Goal: Transaction & Acquisition: Purchase product/service

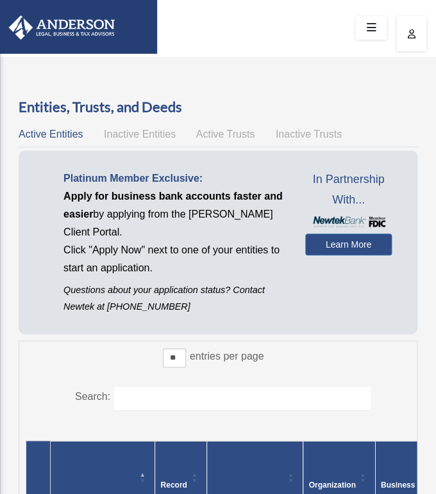
scroll to position [47, 0]
click at [50, 31] on img at bounding box center [57, 27] width 122 height 24
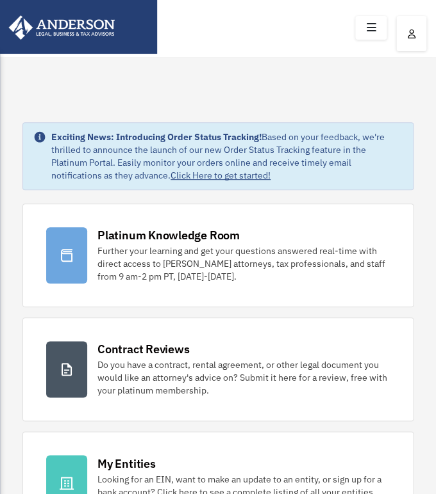
click at [370, 29] on icon at bounding box center [370, 28] width 19 height 20
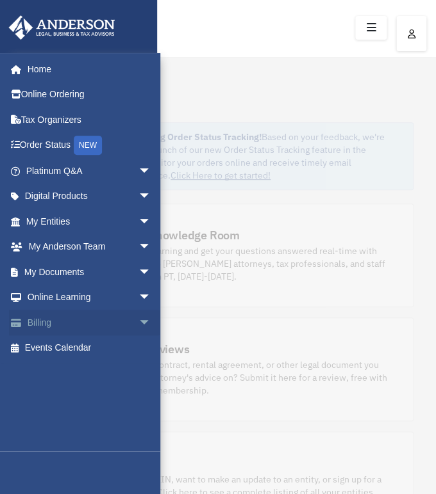
click at [46, 329] on link "Billing arrow_drop_down" at bounding box center [89, 323] width 161 height 26
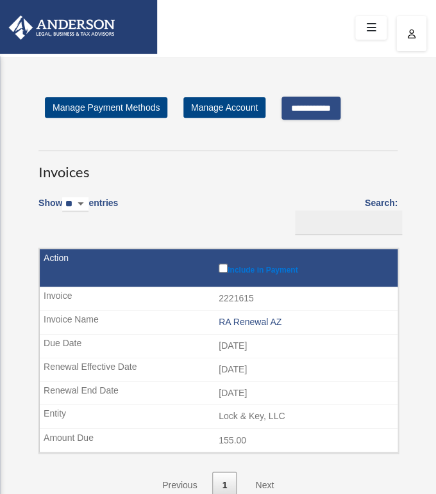
click at [307, 110] on input "**********" at bounding box center [310, 108] width 59 height 23
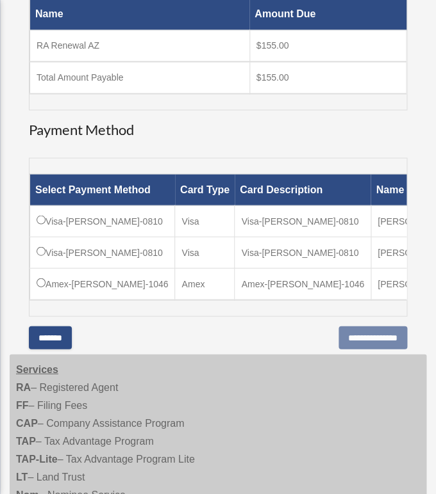
scroll to position [306, 0]
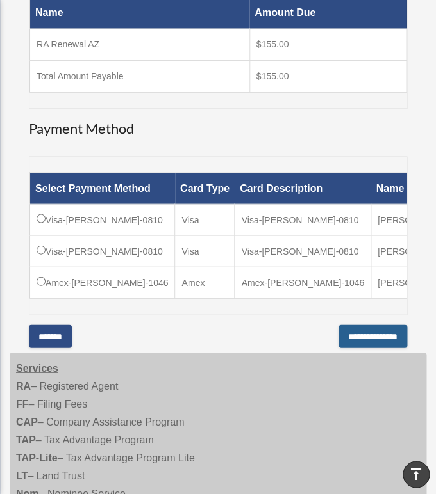
click at [359, 348] on input "**********" at bounding box center [372, 336] width 69 height 23
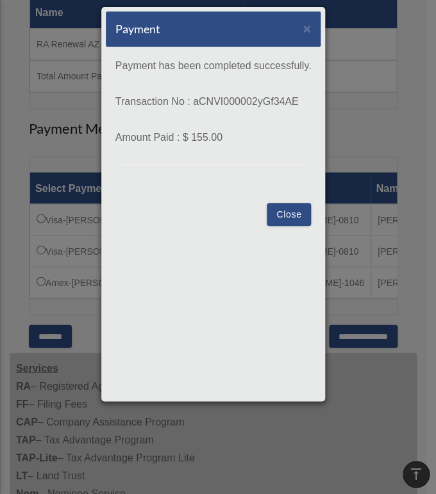
click at [311, 219] on button "Close" at bounding box center [288, 214] width 44 height 23
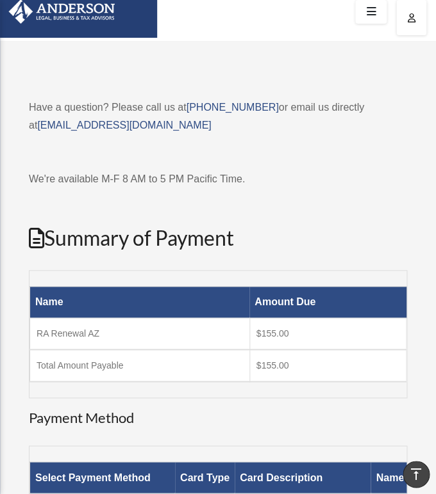
scroll to position [0, 0]
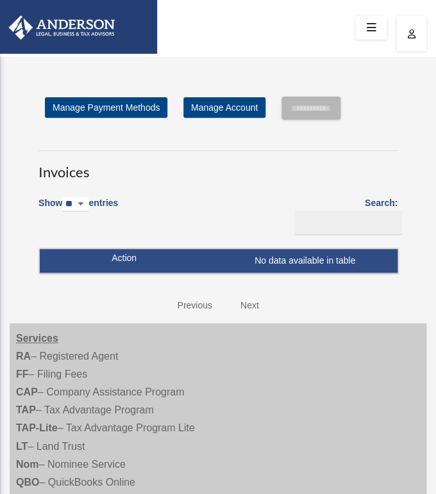
click at [416, 33] on button "button" at bounding box center [411, 33] width 30 height 35
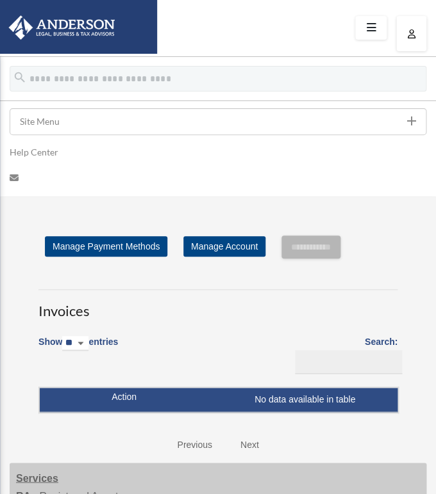
click at [283, 134] on link "Site Menu add" at bounding box center [218, 121] width 416 height 27
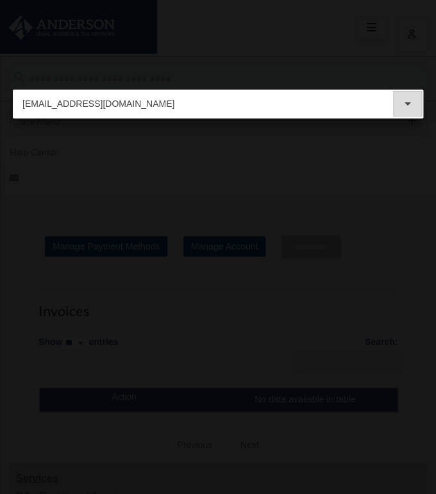
click at [408, 106] on icon "arrow_drop_down" at bounding box center [407, 103] width 15 height 15
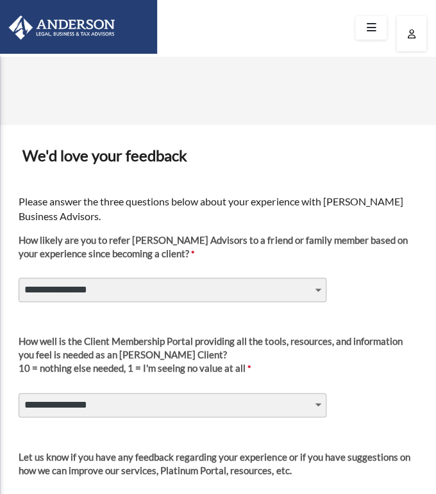
click at [82, 27] on img at bounding box center [57, 27] width 122 height 24
